Goal: Task Accomplishment & Management: Complete application form

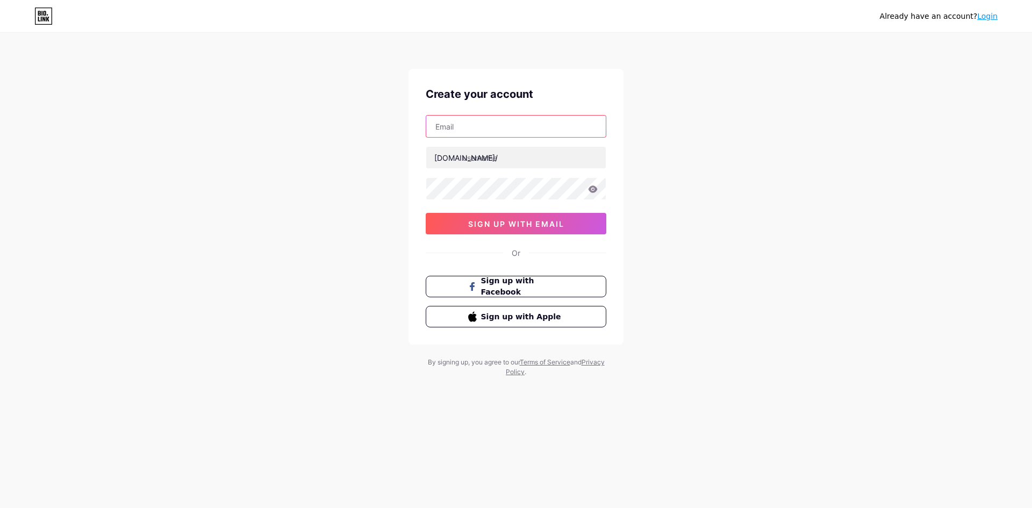
click at [531, 126] on input "text" at bounding box center [516, 127] width 180 height 22
type input "[EMAIL_ADDRESS][DOMAIN_NAME]"
click at [520, 158] on input "text" at bounding box center [516, 158] width 180 height 22
click at [200, 188] on div "Already have an account? Login Create your account [EMAIL_ADDRESS][DOMAIN_NAME]…" at bounding box center [516, 205] width 1032 height 411
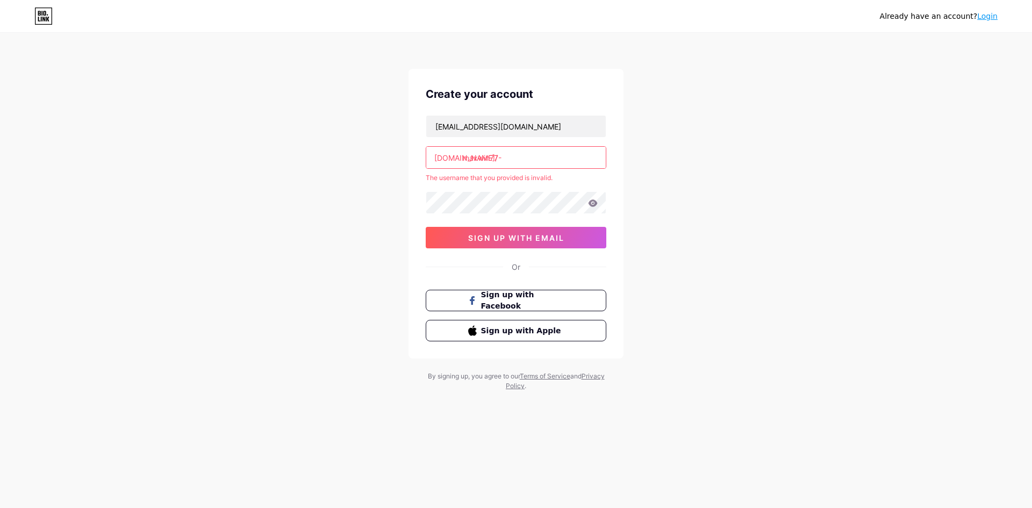
click at [536, 158] on input "maxwin77-" at bounding box center [516, 158] width 180 height 22
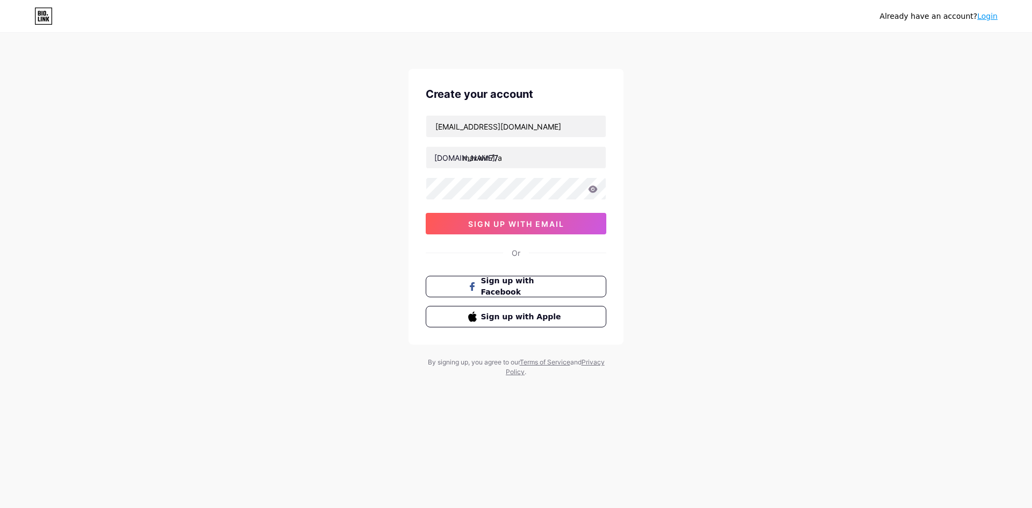
click at [689, 182] on div "Already have an account? Login Create your account [EMAIL_ADDRESS][DOMAIN_NAME]…" at bounding box center [516, 205] width 1032 height 411
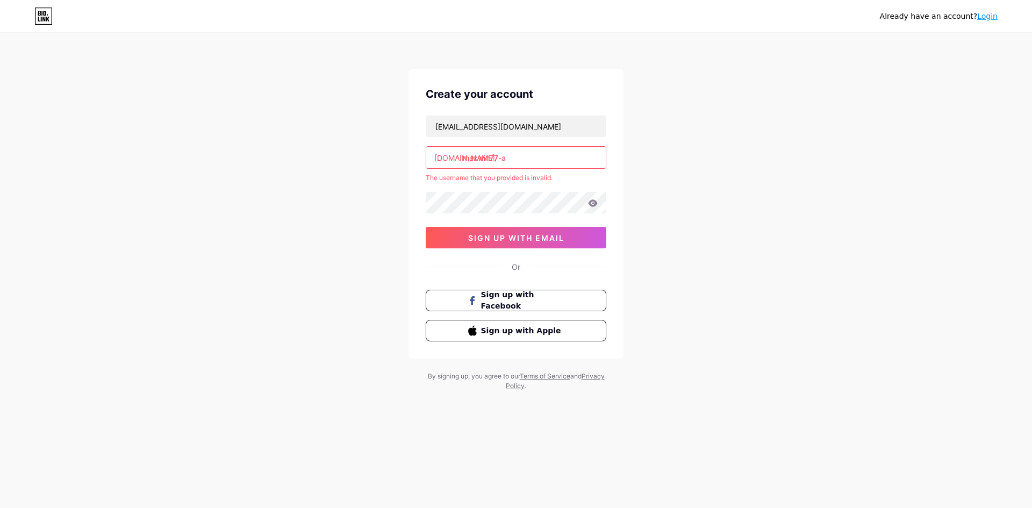
click at [537, 161] on input "maxwin77-a" at bounding box center [516, 158] width 180 height 22
type input "maxwin7"
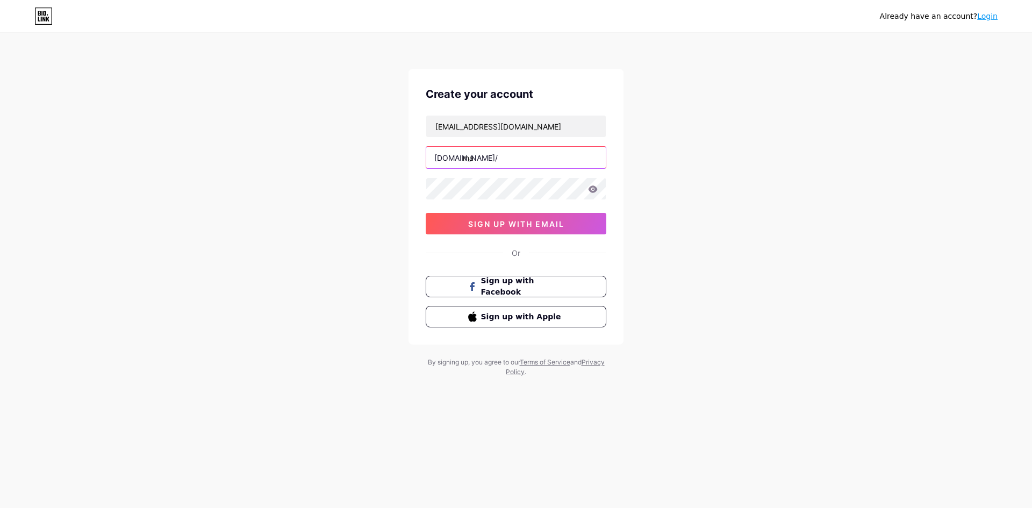
type input "m"
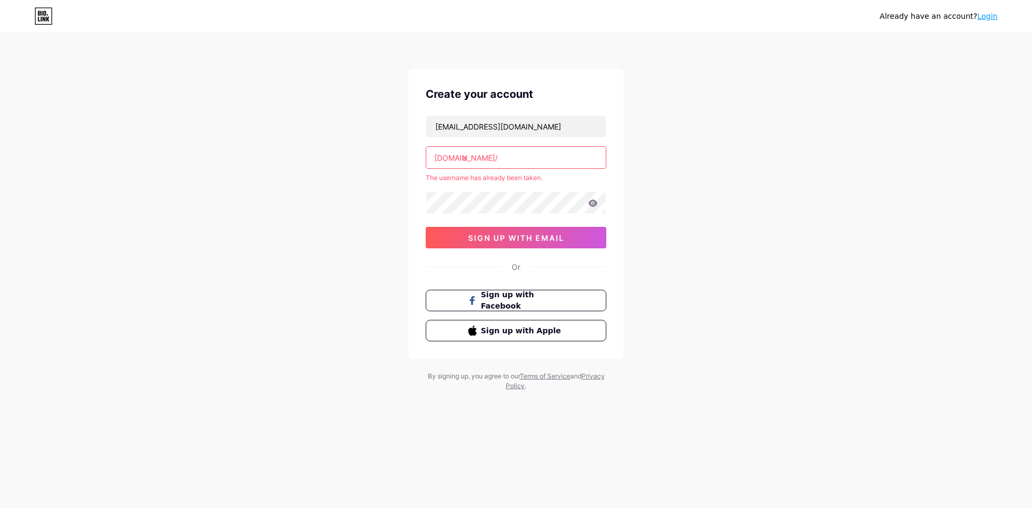
click at [531, 162] on input "a" at bounding box center [516, 158] width 180 height 22
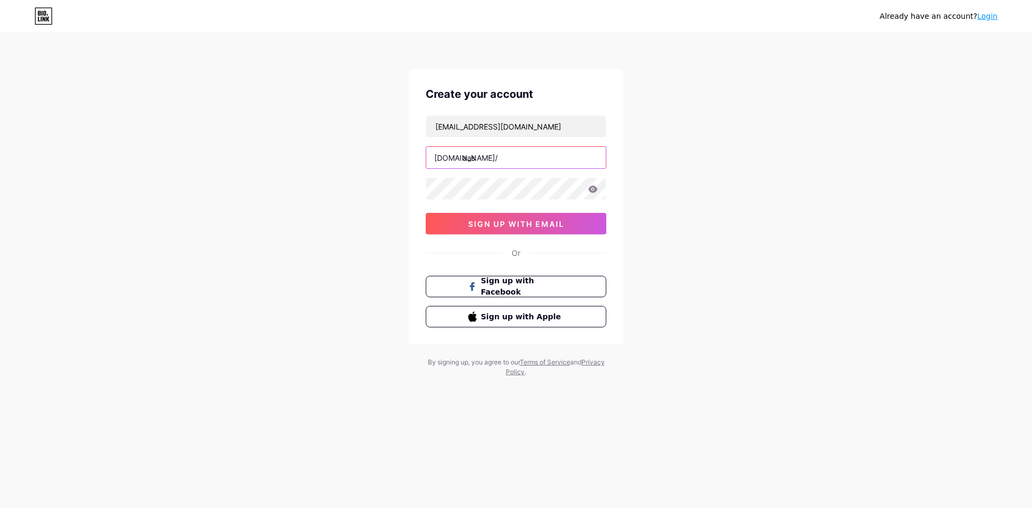
type input "aasd"
type input "maxwin77login"
click at [456, 224] on button "sign up with email" at bounding box center [516, 224] width 181 height 22
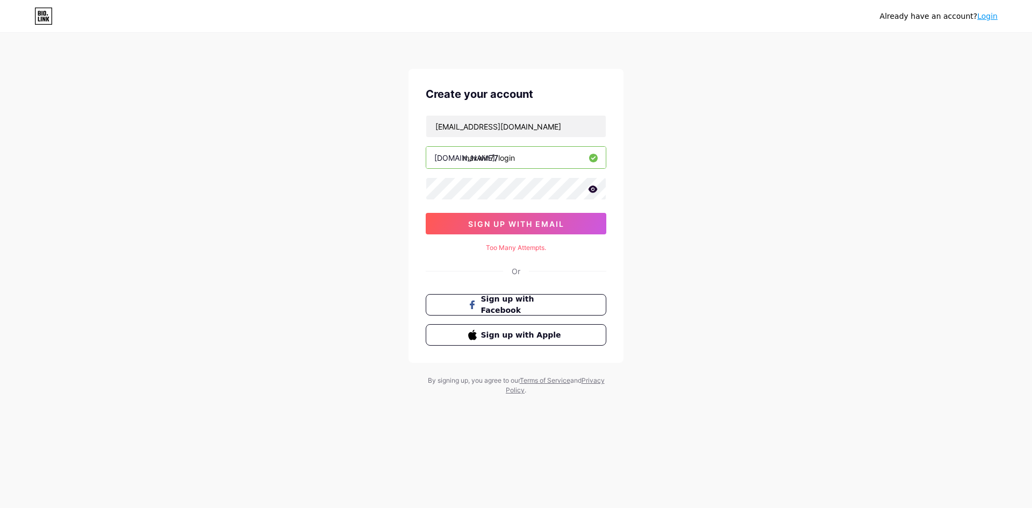
click at [596, 189] on icon at bounding box center [593, 188] width 9 height 7
click at [546, 220] on span "sign up with email" at bounding box center [516, 223] width 96 height 9
click at [776, 206] on div "Already have an account? Login Create your account [EMAIL_ADDRESS][DOMAIN_NAME]…" at bounding box center [516, 215] width 1032 height 430
